Goal: Information Seeking & Learning: Learn about a topic

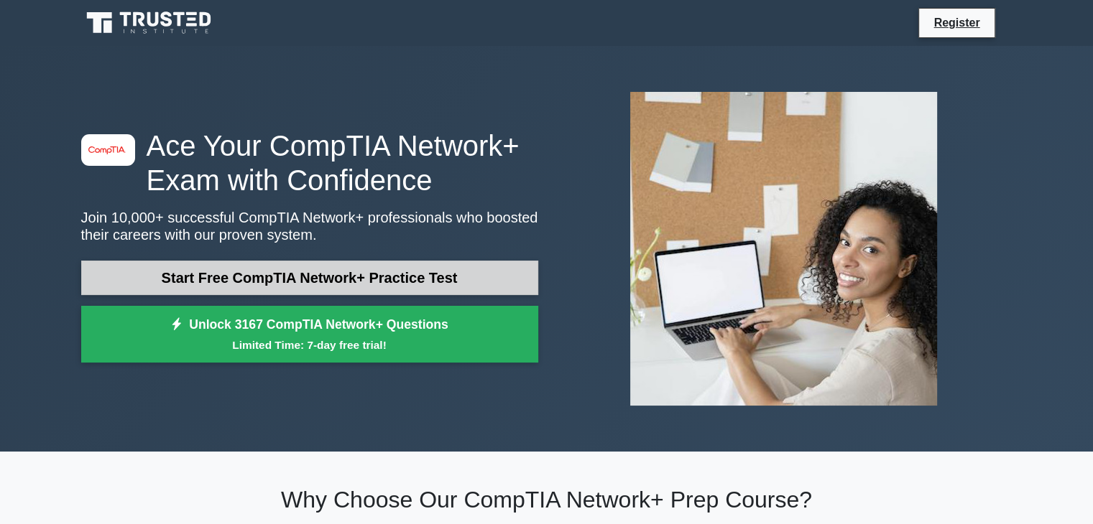
click at [251, 274] on link "Start Free CompTIA Network+ Practice Test" at bounding box center [309, 278] width 457 height 34
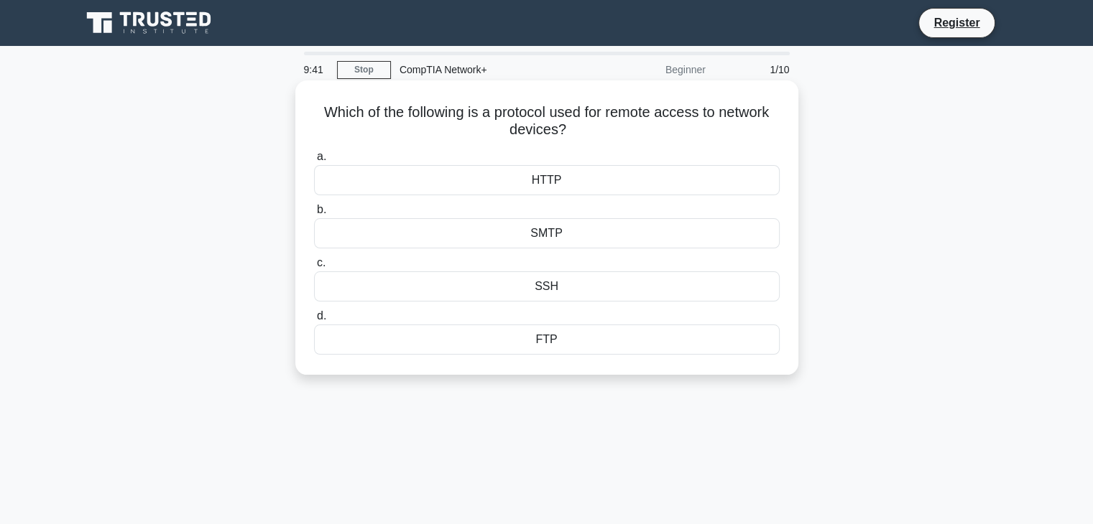
click at [557, 285] on div "SSH" at bounding box center [547, 287] width 466 height 30
click at [314, 268] on input "c. SSH" at bounding box center [314, 263] width 0 height 9
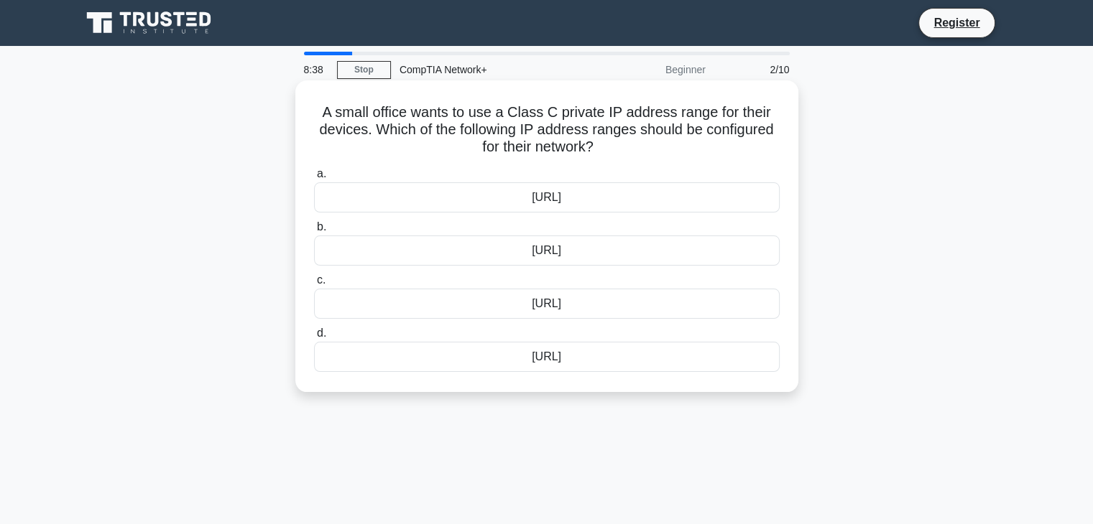
click at [558, 305] on div "[URL]" at bounding box center [547, 304] width 466 height 30
click at [314, 285] on input "c. [URL]" at bounding box center [314, 280] width 0 height 9
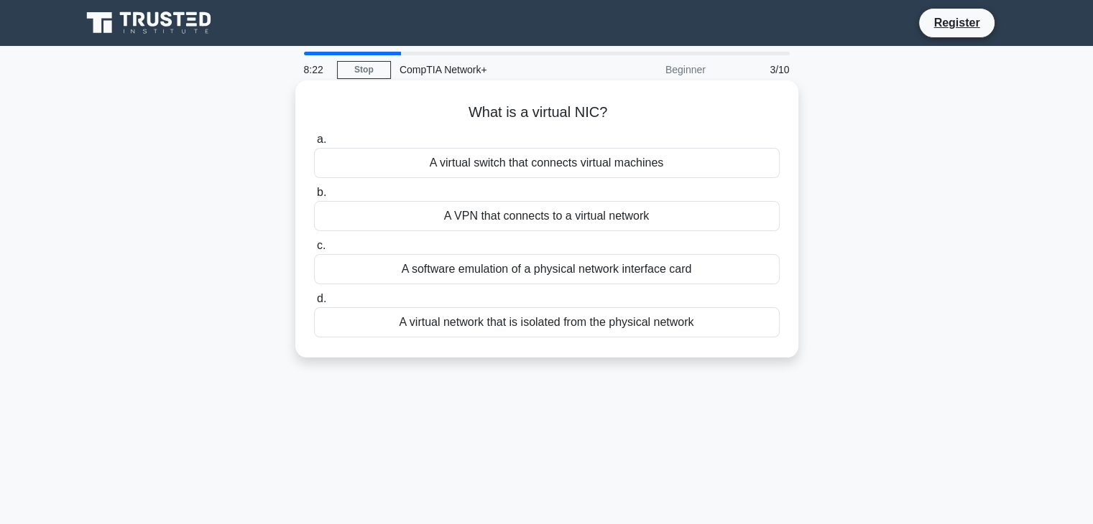
click at [542, 272] on div "A software emulation of a physical network interface card" at bounding box center [547, 269] width 466 height 30
click at [314, 251] on input "c. A software emulation of a physical network interface card" at bounding box center [314, 245] width 0 height 9
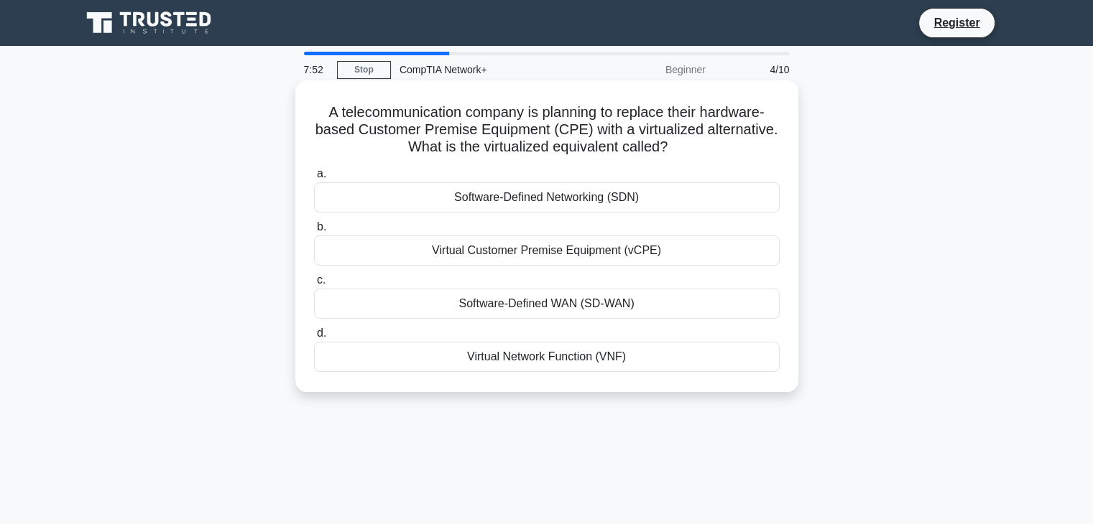
click at [506, 309] on div "Software-Defined WAN (SD-WAN)" at bounding box center [547, 304] width 466 height 30
click at [314, 285] on input "c. Software-Defined WAN (SD-WAN)" at bounding box center [314, 280] width 0 height 9
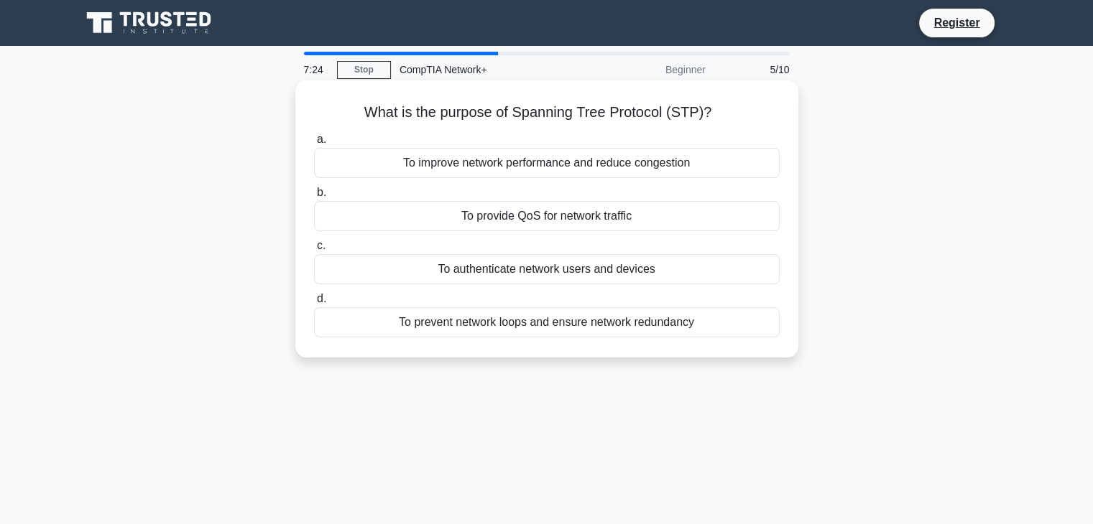
click at [510, 323] on div "To prevent network loops and ensure network redundancy" at bounding box center [547, 322] width 466 height 30
click at [314, 304] on input "d. To prevent network loops and ensure network redundancy" at bounding box center [314, 299] width 0 height 9
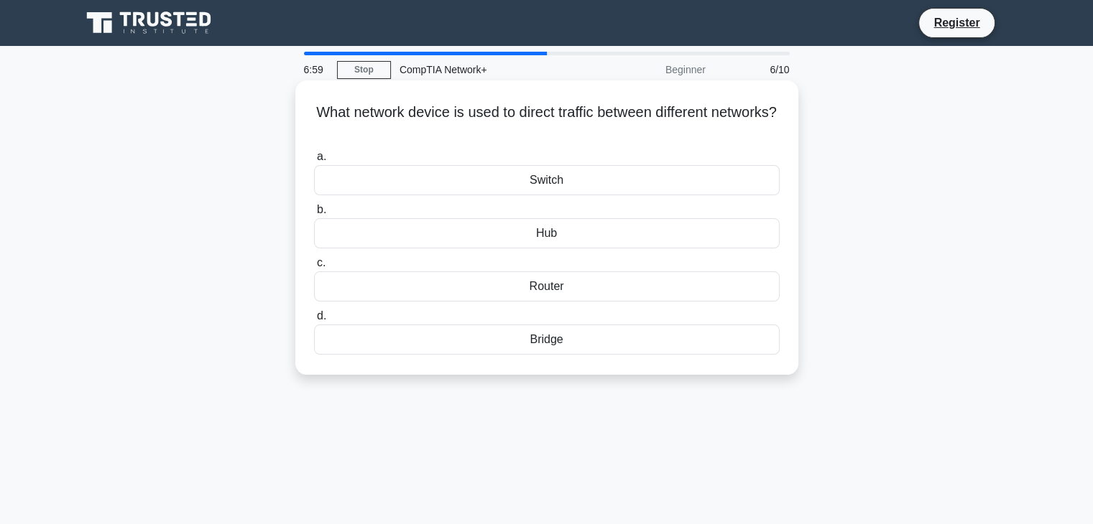
click at [546, 291] on div "Router" at bounding box center [547, 287] width 466 height 30
click at [314, 268] on input "c. Router" at bounding box center [314, 263] width 0 height 9
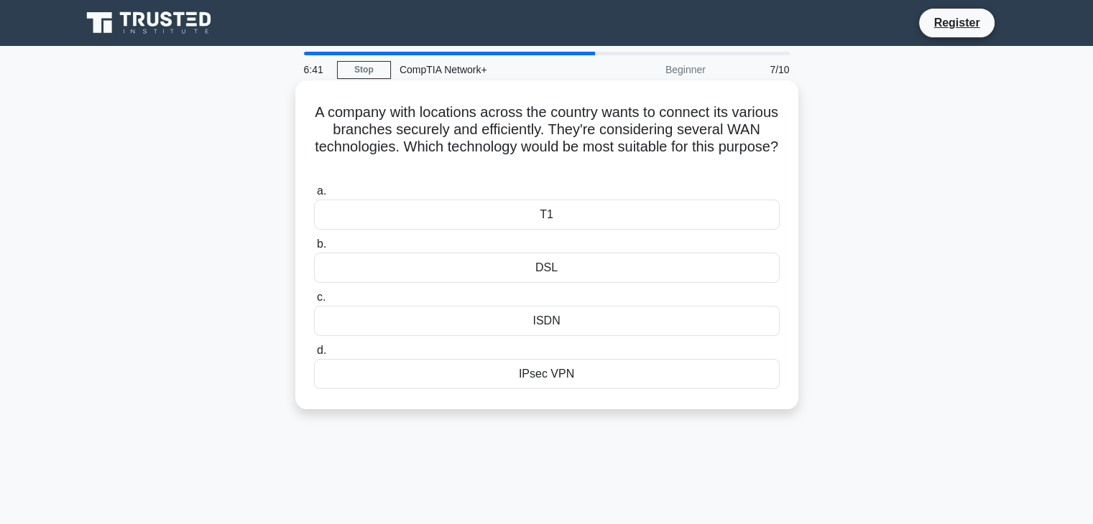
click at [541, 380] on div "IPsec VPN" at bounding box center [547, 374] width 466 height 30
click at [314, 356] on input "d. IPsec VPN" at bounding box center [314, 350] width 0 height 9
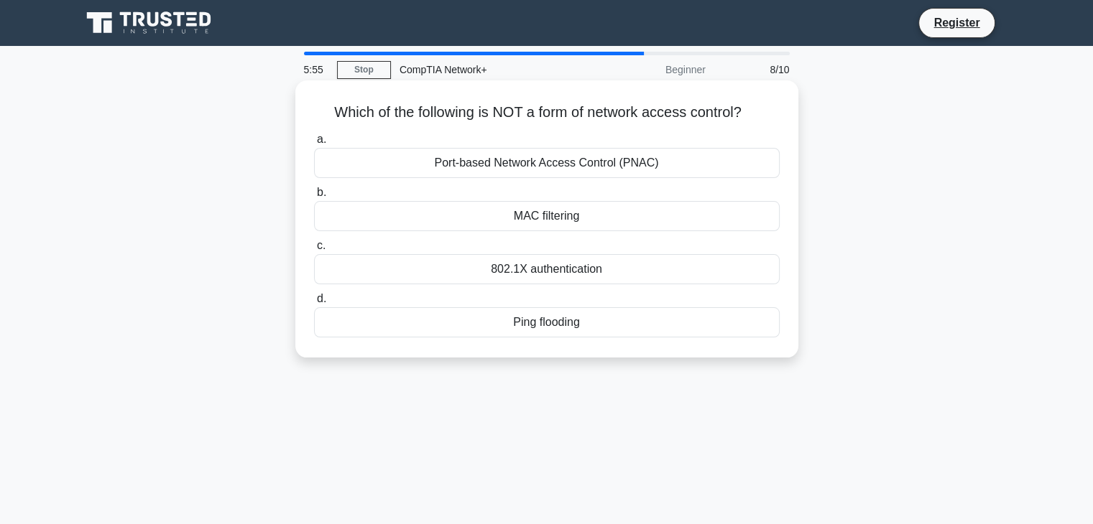
click at [553, 326] on div "Ping flooding" at bounding box center [547, 322] width 466 height 30
click at [314, 304] on input "d. Ping flooding" at bounding box center [314, 299] width 0 height 9
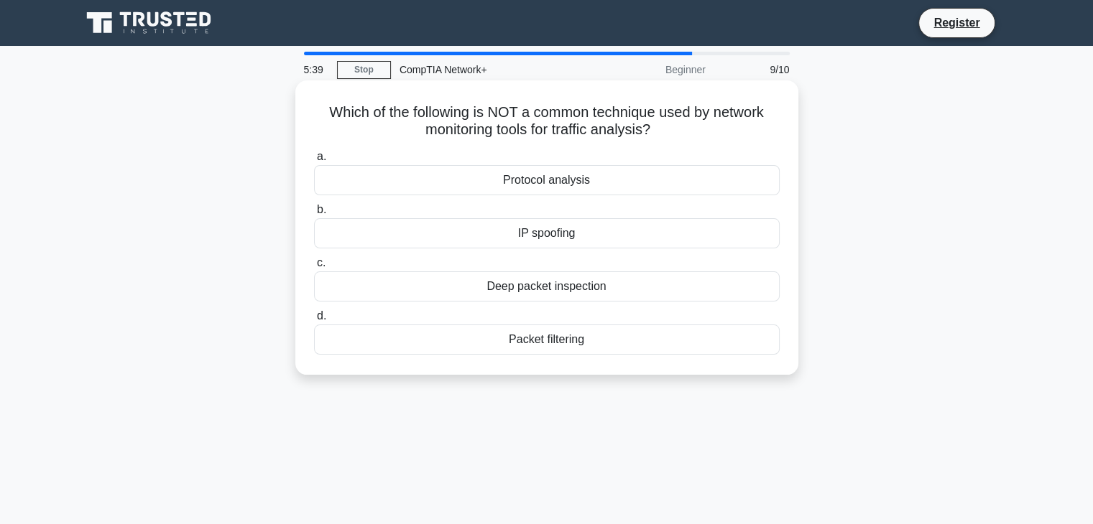
click at [555, 234] on div "IP spoofing" at bounding box center [547, 233] width 466 height 30
click at [314, 215] on input "b. IP spoofing" at bounding box center [314, 209] width 0 height 9
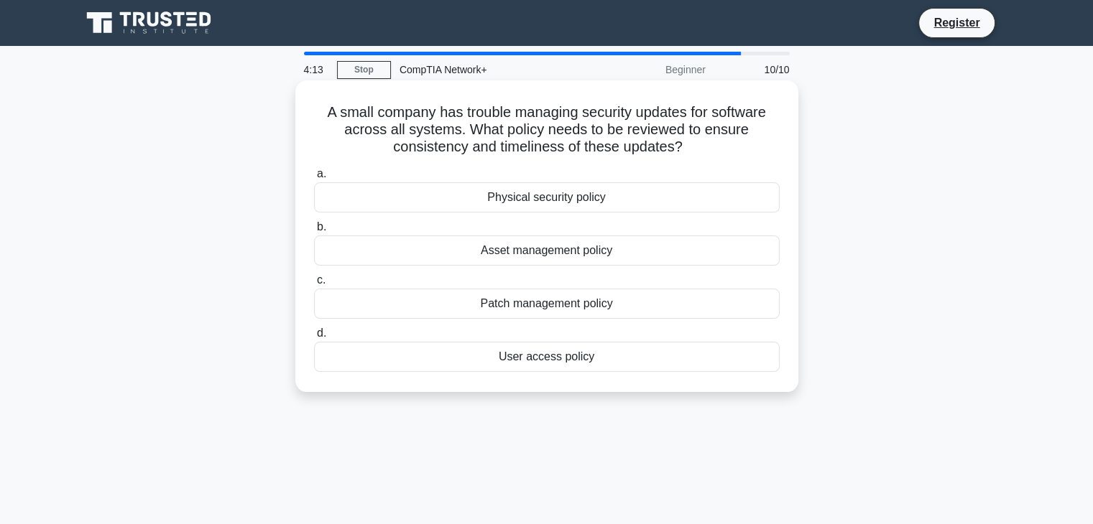
click at [563, 308] on div "Patch management policy" at bounding box center [547, 304] width 466 height 30
click at [314, 285] on input "c. Patch management policy" at bounding box center [314, 280] width 0 height 9
